Goal: Information Seeking & Learning: Learn about a topic

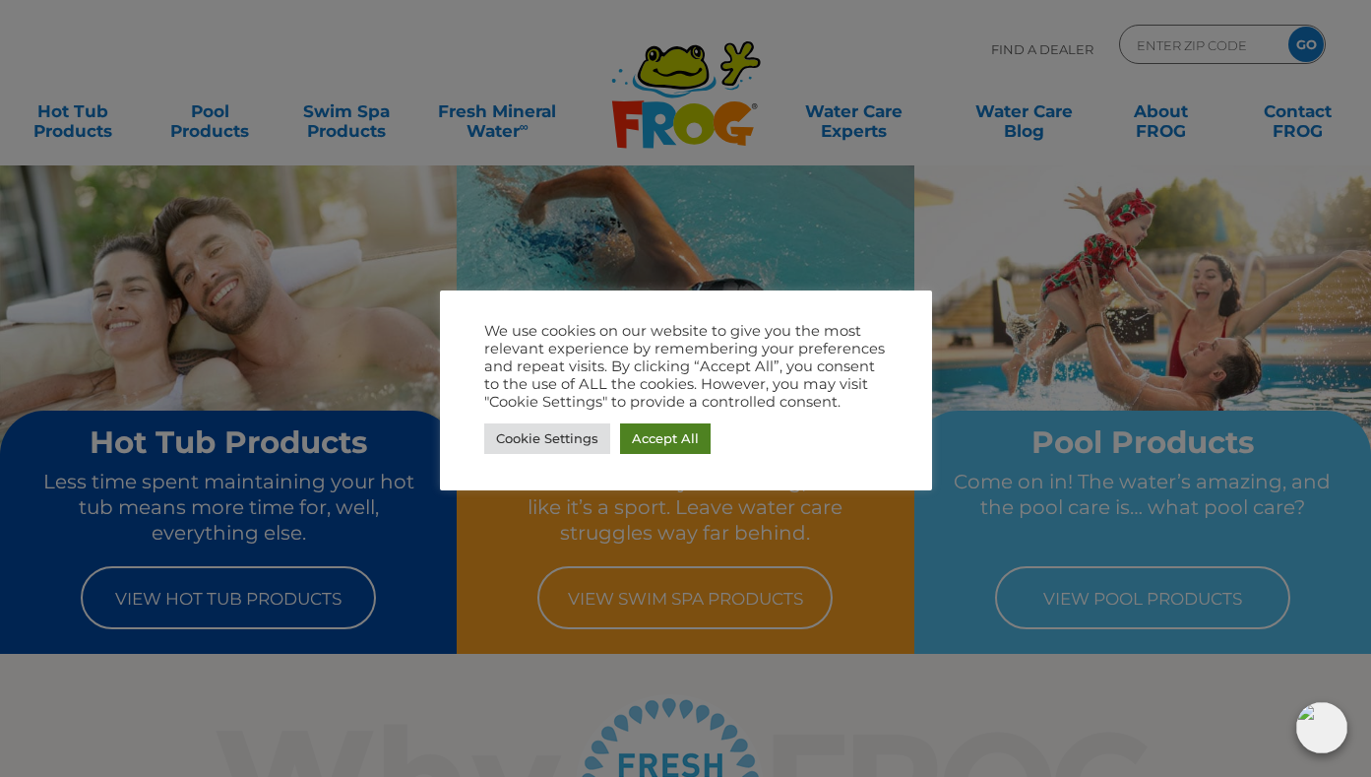
click at [640, 442] on link "Accept All" at bounding box center [665, 438] width 91 height 31
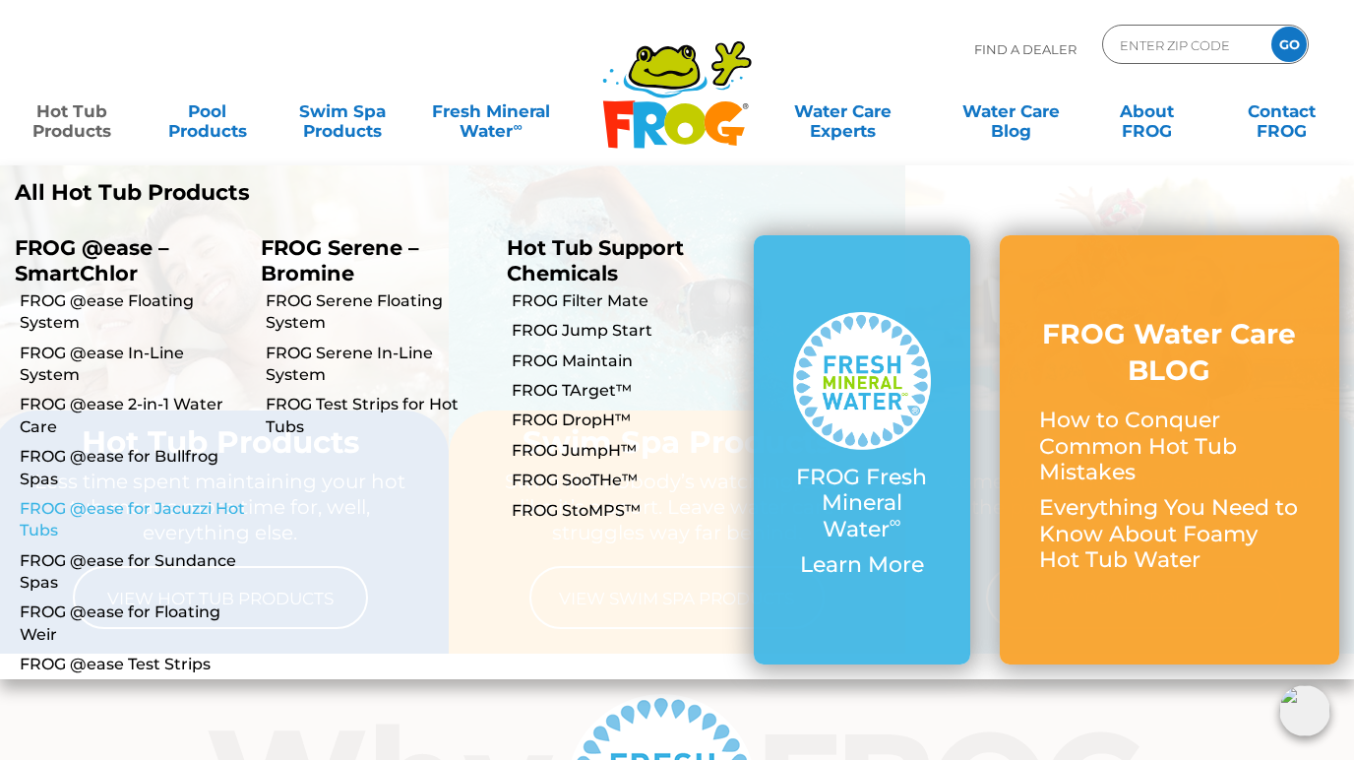
click at [193, 509] on link "FROG @ease for Jacuzzi Hot Tubs" at bounding box center [133, 520] width 226 height 44
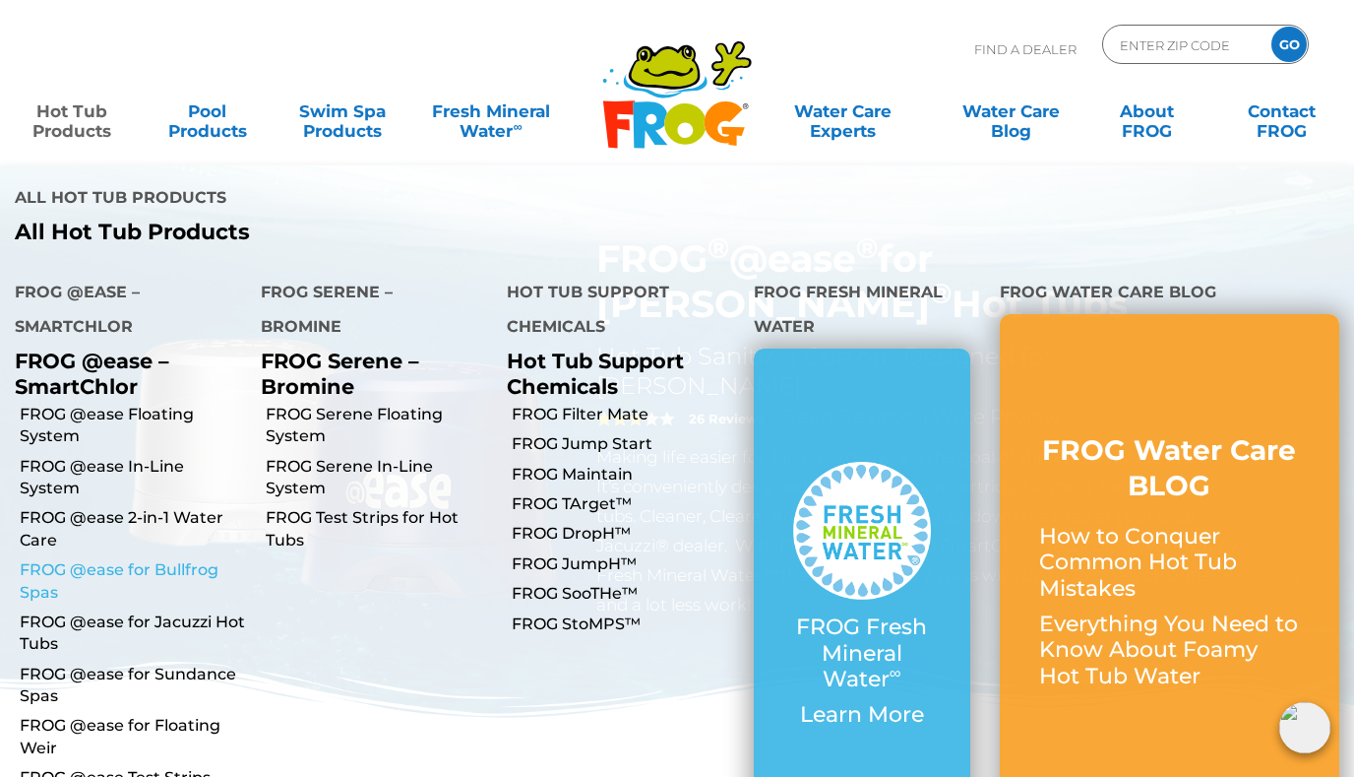
click at [122, 559] on link "FROG @ease for Bullfrog Spas" at bounding box center [133, 581] width 226 height 44
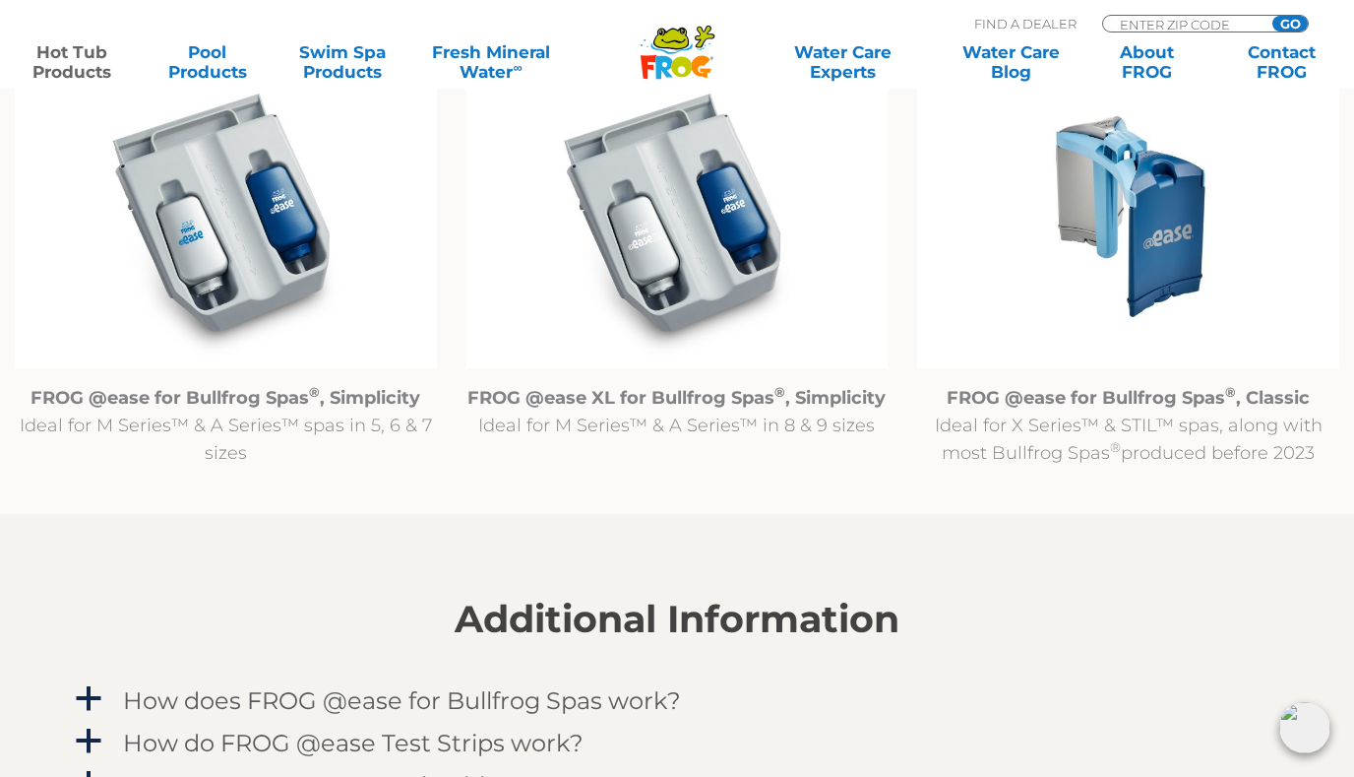
scroll to position [2213, 0]
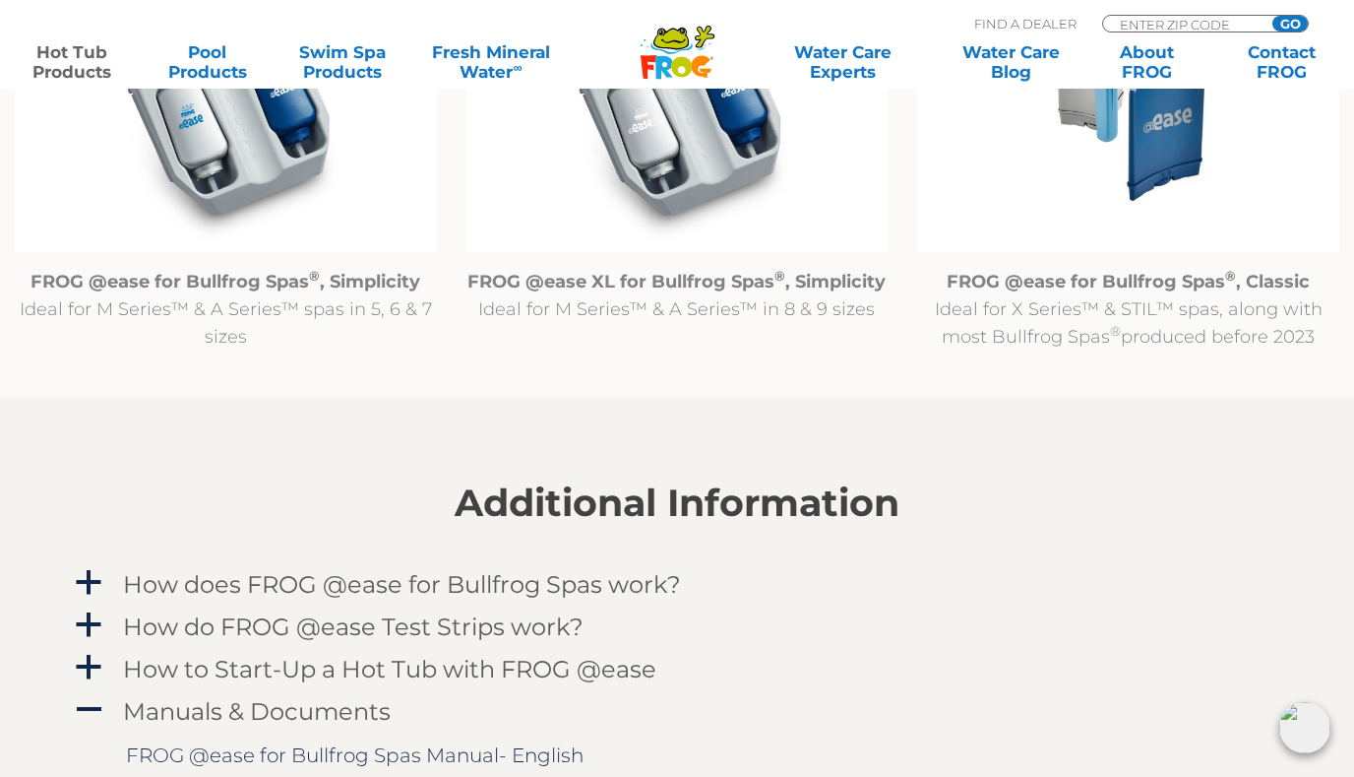
click at [1127, 240] on img at bounding box center [1128, 100] width 422 height 304
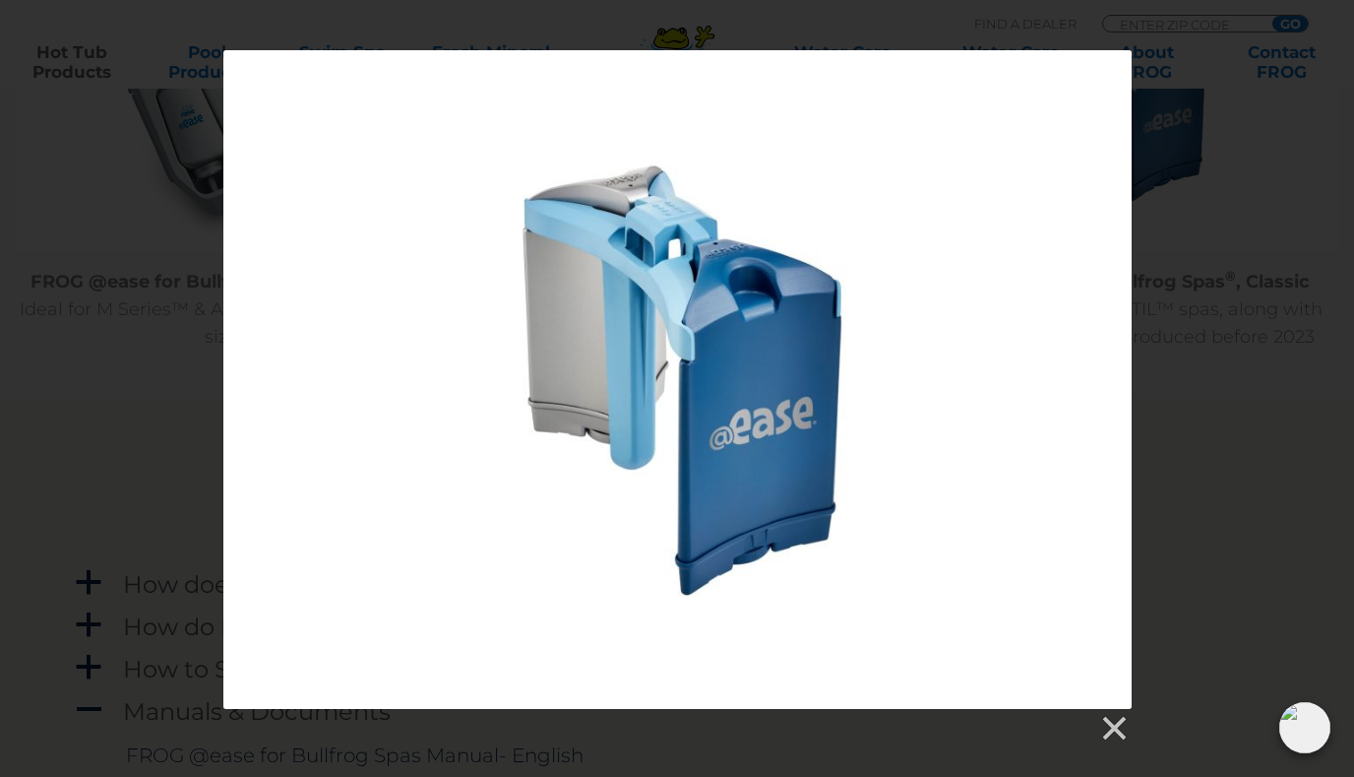
click at [1226, 222] on div at bounding box center [677, 396] width 1354 height 693
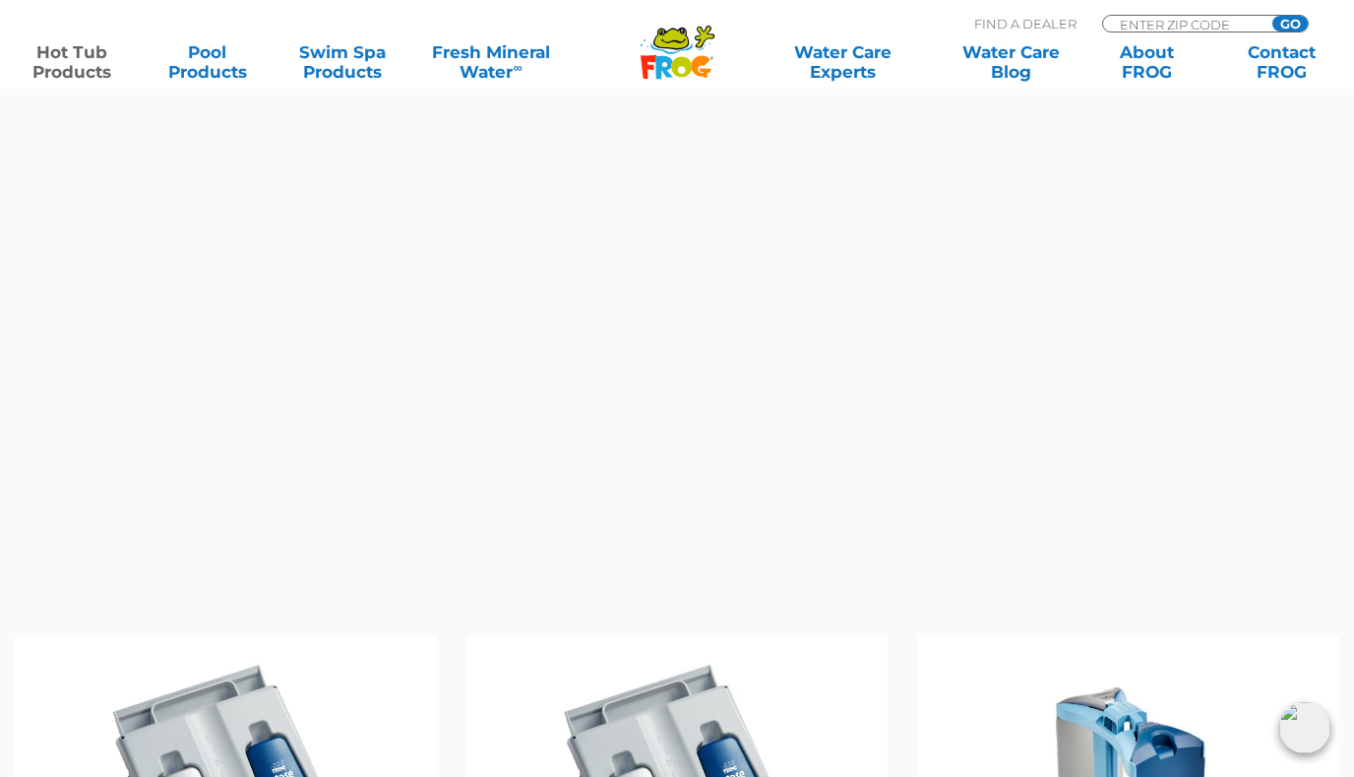
scroll to position [1398, 0]
